Goal: Task Accomplishment & Management: Use online tool/utility

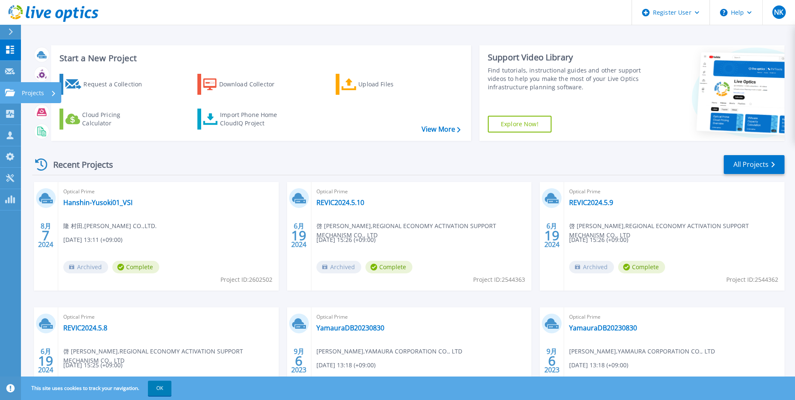
click at [42, 90] on p "Projects" at bounding box center [33, 93] width 22 height 22
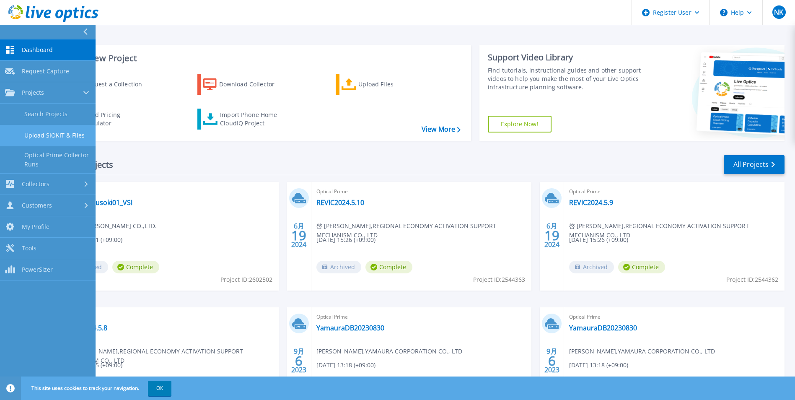
click at [73, 134] on link "Upload SIOKIT & Files" at bounding box center [48, 135] width 96 height 21
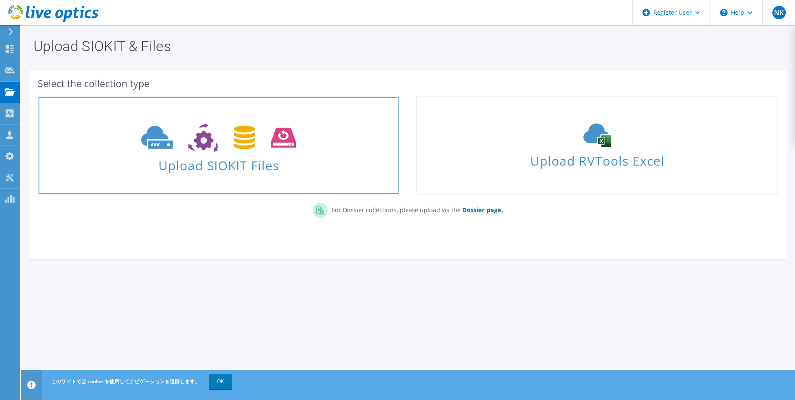
click at [282, 148] on use at bounding box center [218, 137] width 155 height 29
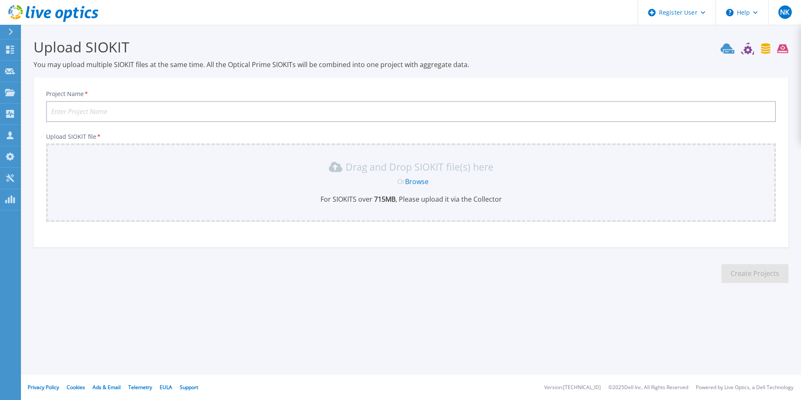
click at [443, 111] on input "Project Name *" at bounding box center [411, 111] width 730 height 21
click at [161, 113] on input "Project Name *" at bounding box center [411, 111] width 730 height 21
click at [128, 113] on input "Project Name *" at bounding box center [411, 111] width 730 height 21
click at [151, 114] on input "co-COS Mang-" at bounding box center [411, 111] width 730 height 21
type input "co-COS Mang-20250731"
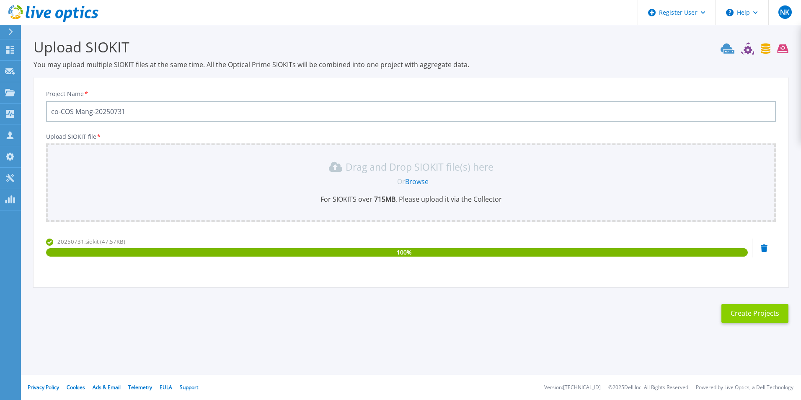
click at [756, 311] on button "Create Projects" at bounding box center [755, 313] width 67 height 19
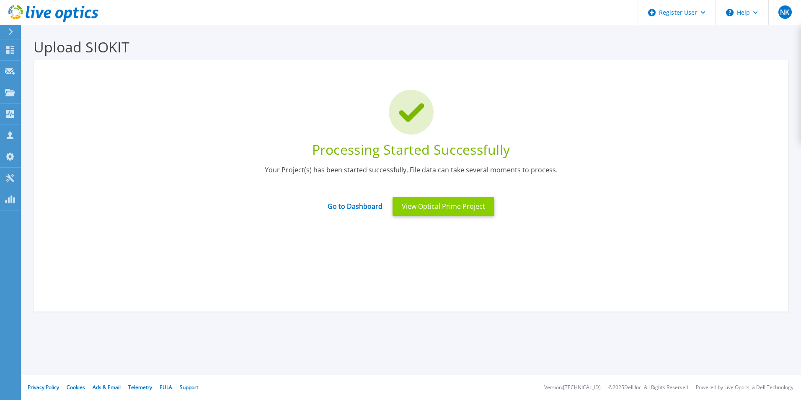
click at [455, 209] on button "View Optical Prime Project" at bounding box center [444, 206] width 102 height 19
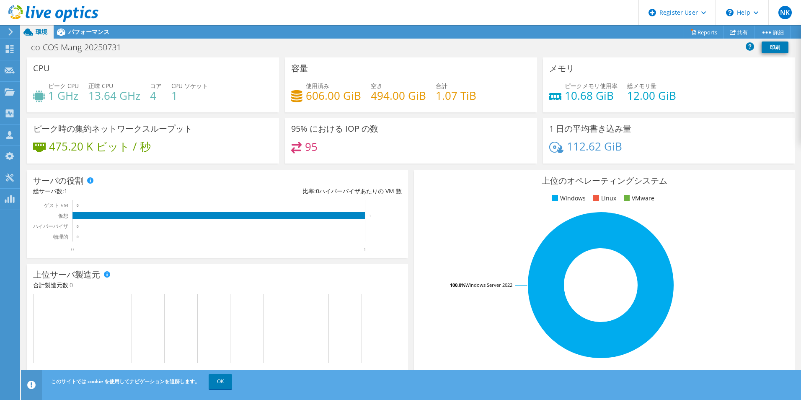
scroll to position [18, 0]
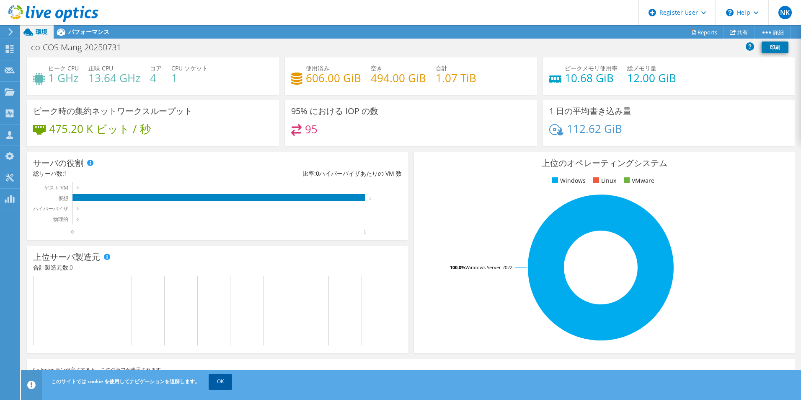
click at [232, 380] on link "OK" at bounding box center [220, 381] width 23 height 15
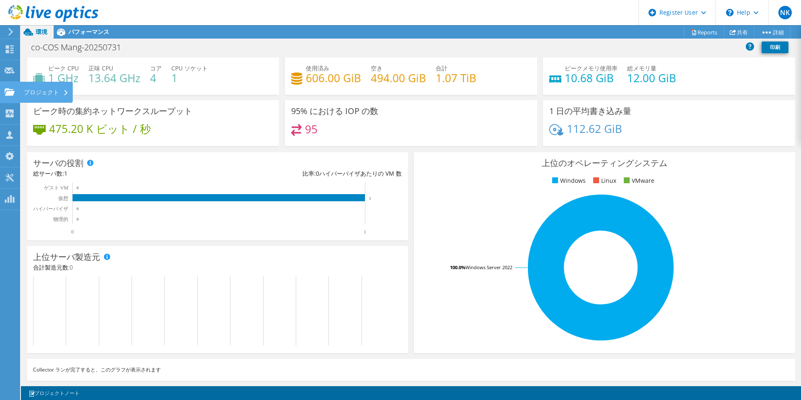
click at [61, 92] on div "プロジェクト" at bounding box center [46, 92] width 53 height 21
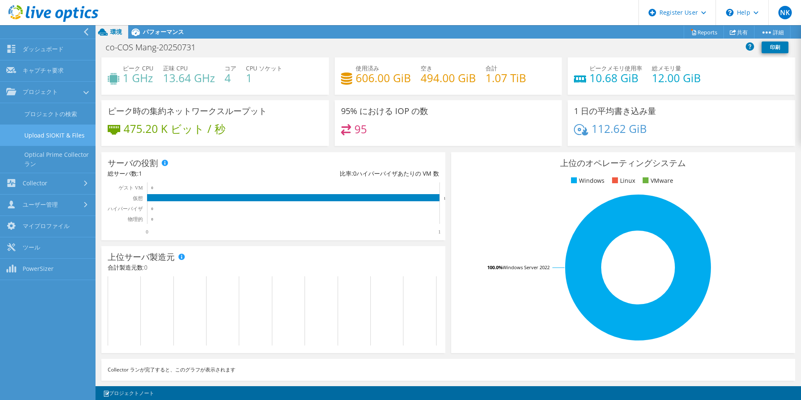
click at [70, 146] on link "Upload SIOKIT & Files" at bounding box center [48, 134] width 96 height 21
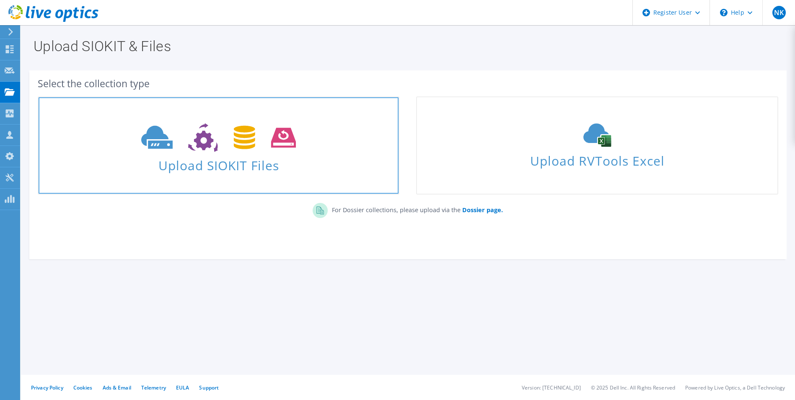
click at [220, 166] on span "Upload SIOKIT Files" at bounding box center [219, 163] width 360 height 18
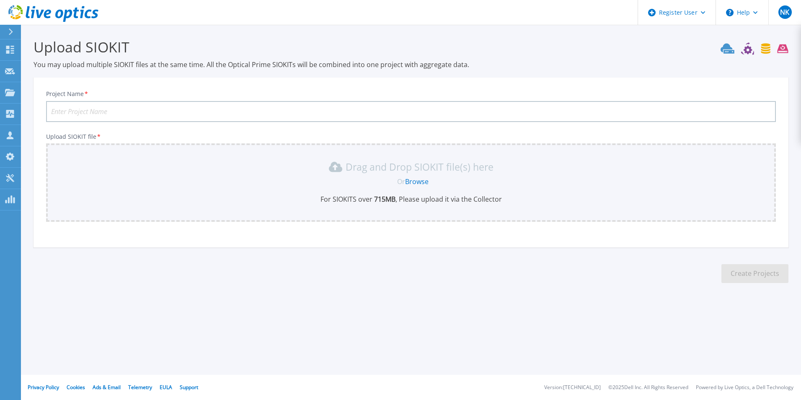
click at [115, 108] on input "Project Name *" at bounding box center [411, 111] width 730 height 21
type input "CO-COS-MNAG-20250801"
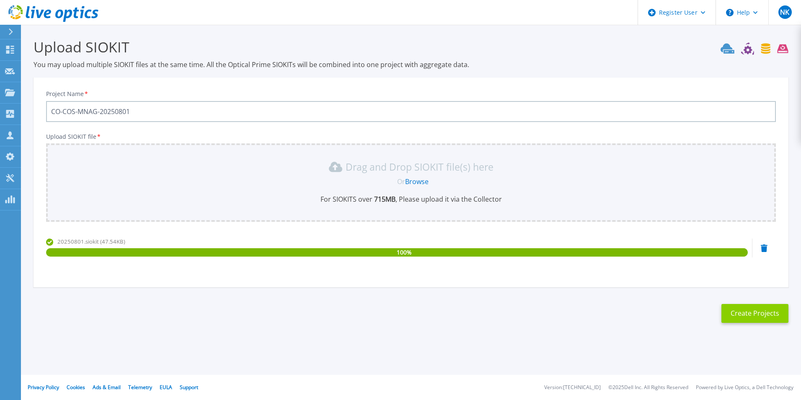
click at [749, 320] on button "Create Projects" at bounding box center [755, 313] width 67 height 19
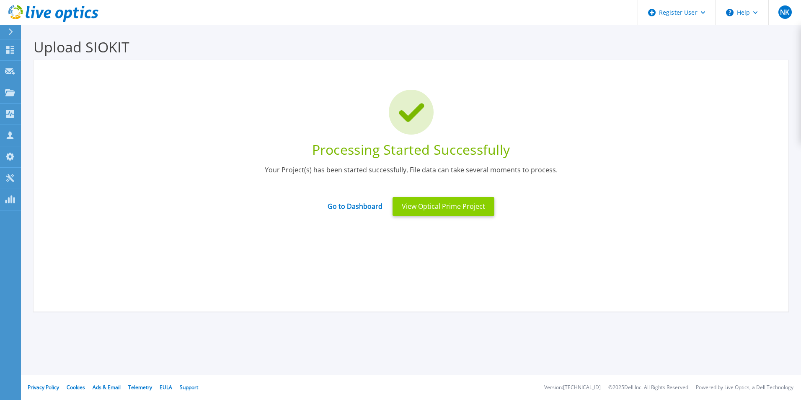
click at [422, 207] on button "View Optical Prime Project" at bounding box center [444, 206] width 102 height 19
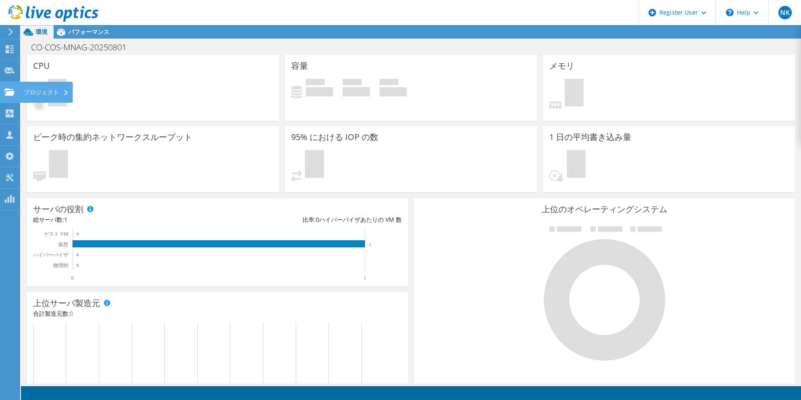
click at [41, 91] on div "プロジェクト" at bounding box center [46, 92] width 53 height 21
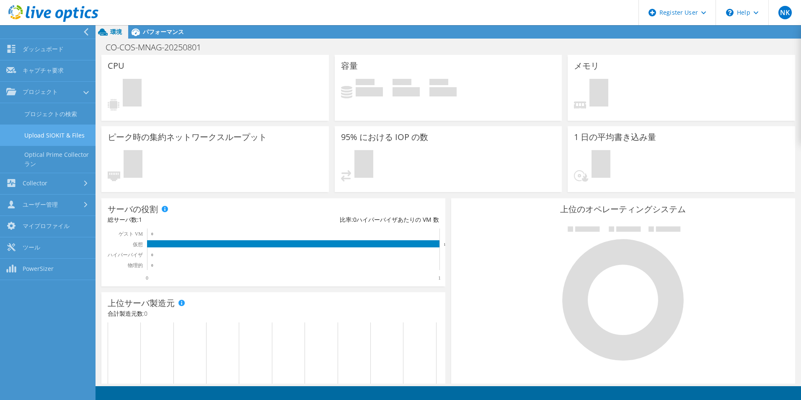
click at [72, 144] on link "Upload SIOKIT & Files" at bounding box center [48, 134] width 96 height 21
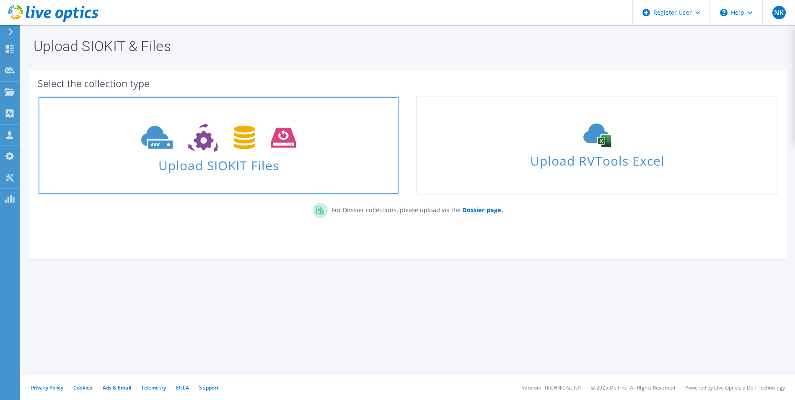
click at [239, 166] on span "Upload SIOKIT Files" at bounding box center [219, 163] width 360 height 18
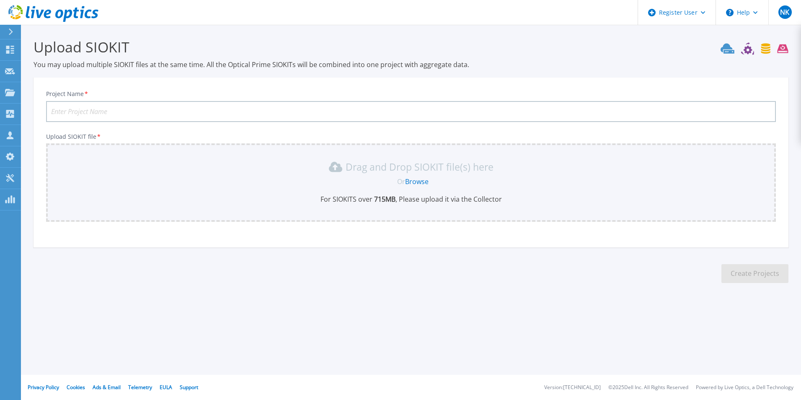
click at [163, 111] on input "Project Name *" at bounding box center [411, 111] width 730 height 21
click at [143, 111] on input "CO-COS-TEST-" at bounding box center [411, 111] width 730 height 21
type input "CO-COS-TEST-20250801"
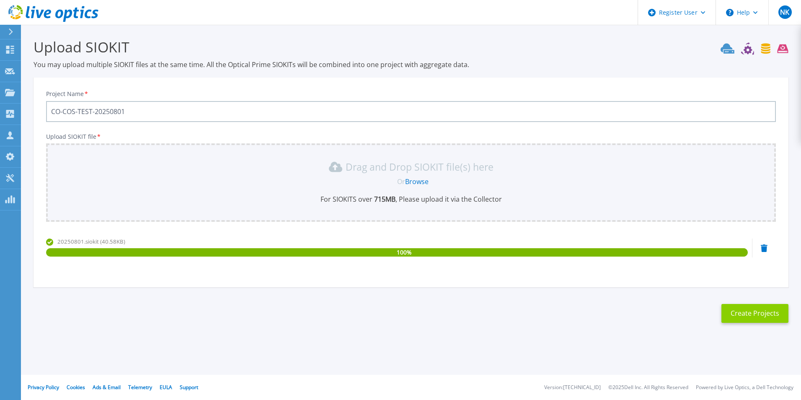
click at [744, 322] on button "Create Projects" at bounding box center [755, 313] width 67 height 19
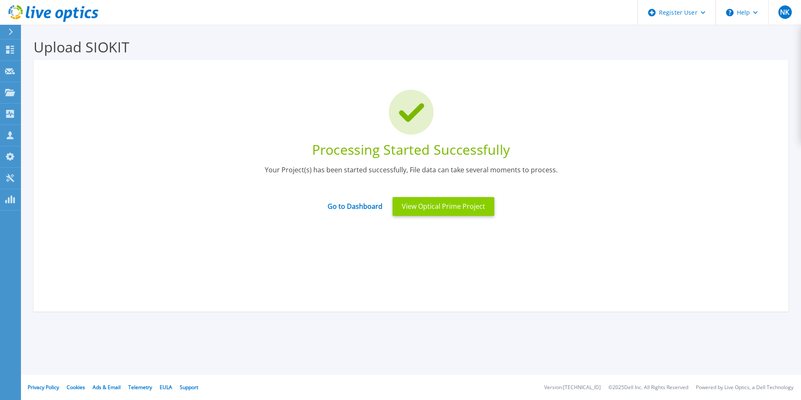
click at [453, 212] on button "View Optical Prime Project" at bounding box center [444, 206] width 102 height 19
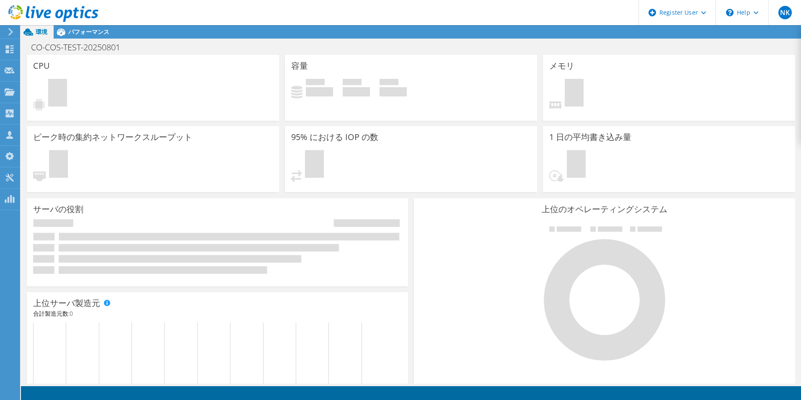
click at [221, 66] on div "CPU 保留中" at bounding box center [153, 88] width 252 height 66
click at [46, 90] on div "プロジェクト" at bounding box center [46, 92] width 53 height 21
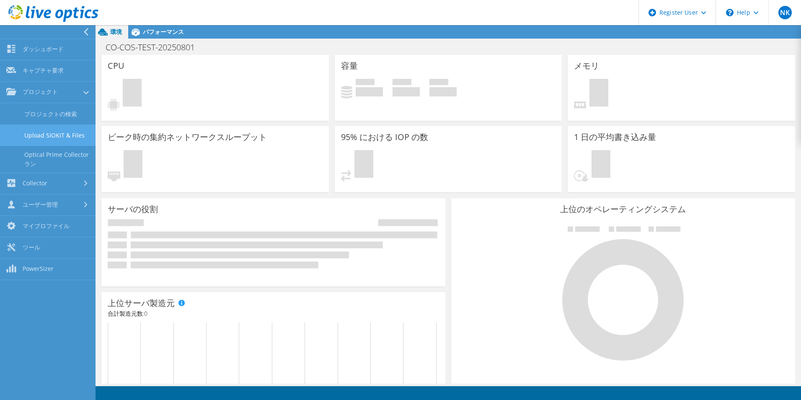
click at [73, 143] on link "Upload SIOKIT & Files" at bounding box center [48, 134] width 96 height 21
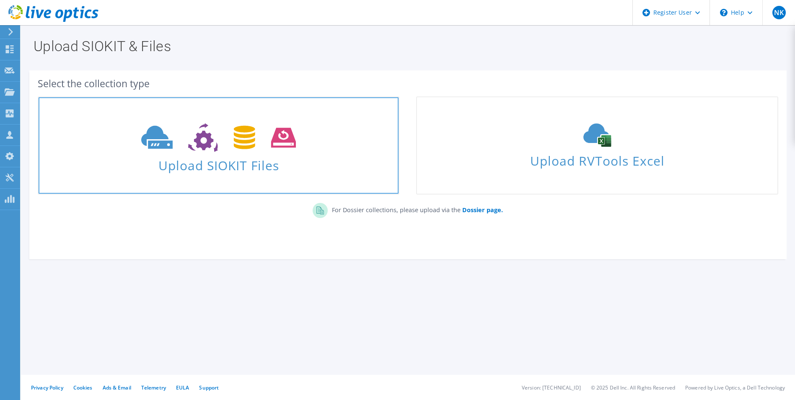
click at [224, 161] on span "Upload SIOKIT Files" at bounding box center [219, 163] width 360 height 18
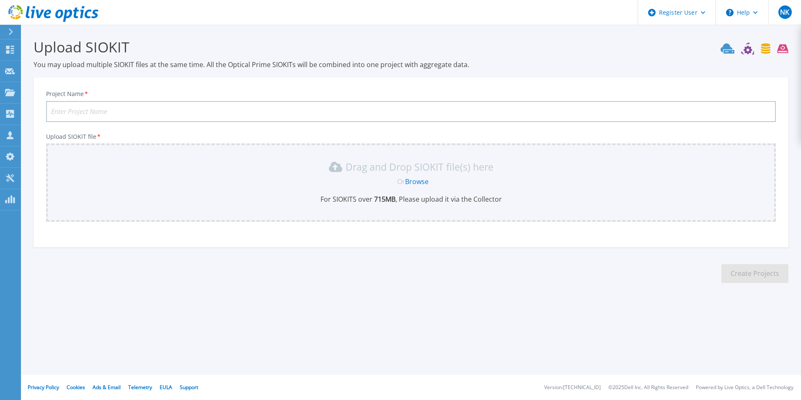
click at [194, 113] on input "Project Name *" at bounding box center [411, 111] width 730 height 21
type input "CO-COS-Docu-Mang-20250731"
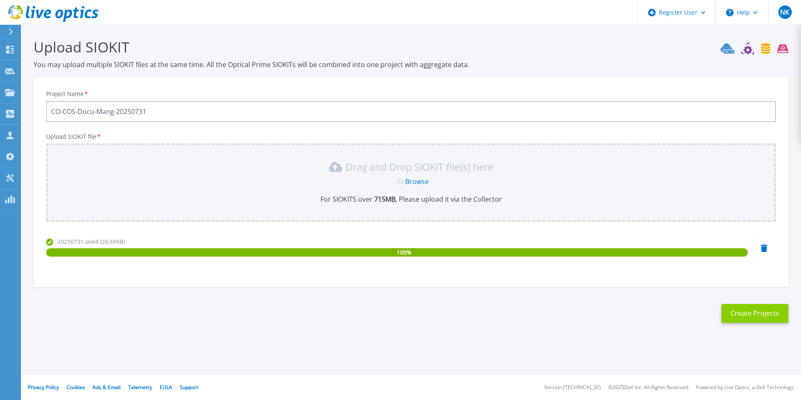
click at [754, 320] on button "Create Projects" at bounding box center [755, 313] width 67 height 19
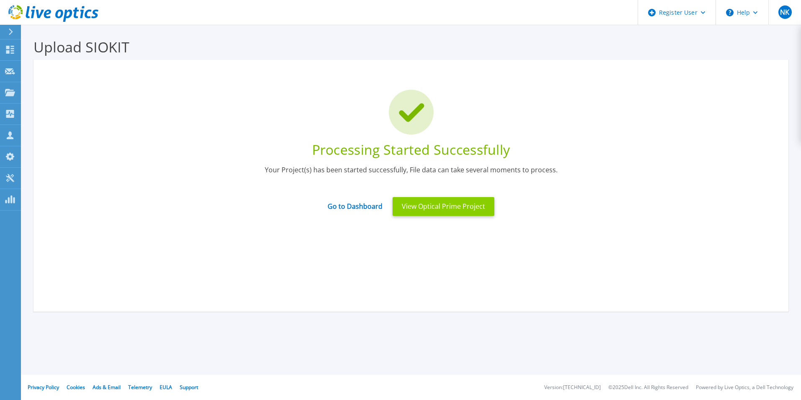
click at [419, 209] on button "View Optical Prime Project" at bounding box center [444, 206] width 102 height 19
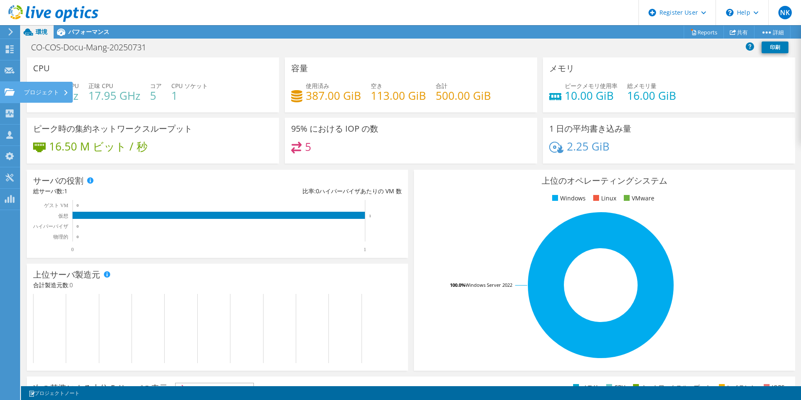
click at [57, 92] on div "プロジェクト" at bounding box center [46, 92] width 53 height 21
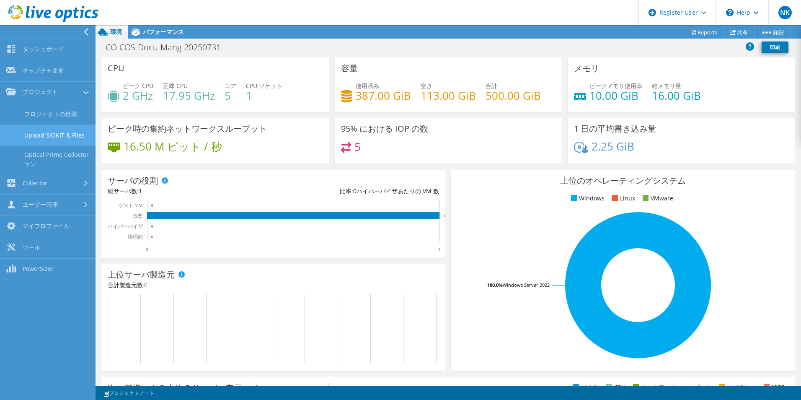
click at [65, 134] on link "Upload SIOKIT & Files" at bounding box center [48, 134] width 96 height 21
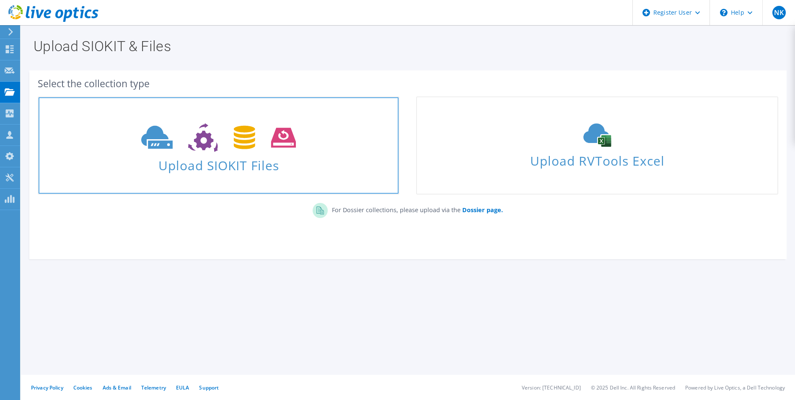
click at [178, 124] on icon at bounding box center [218, 137] width 155 height 29
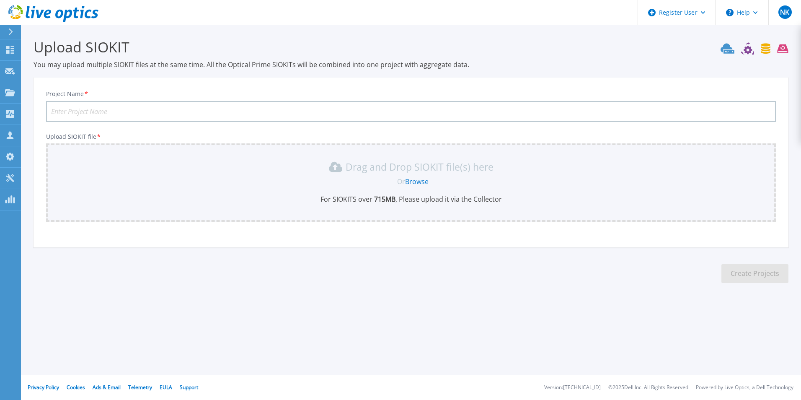
click at [235, 113] on input "Project Name *" at bounding box center [411, 111] width 730 height 21
type input "CO-COS-DOCU-MANG-20250801"
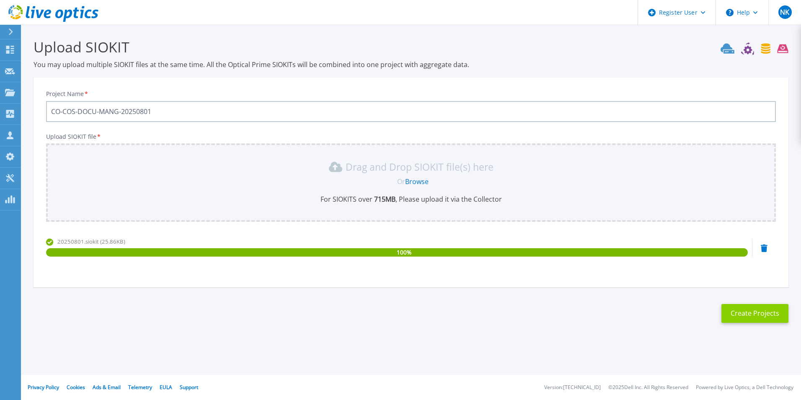
click at [739, 316] on button "Create Projects" at bounding box center [755, 313] width 67 height 19
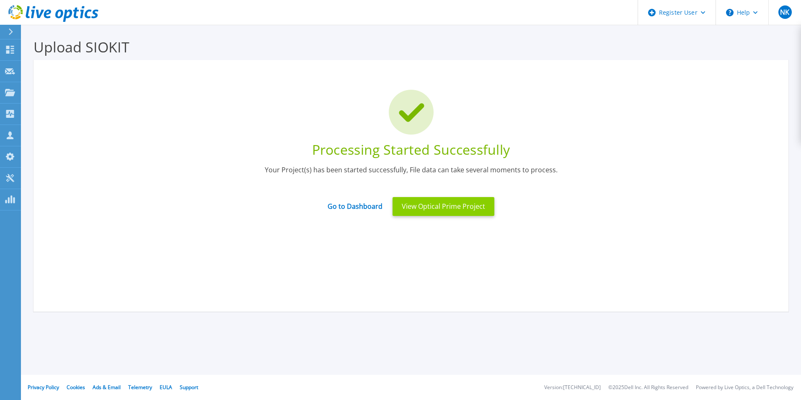
click at [426, 202] on button "View Optical Prime Project" at bounding box center [444, 206] width 102 height 19
